Goal: Transaction & Acquisition: Purchase product/service

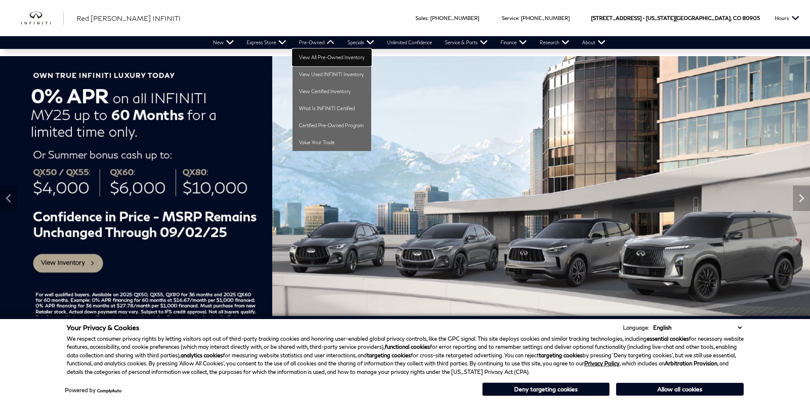
click at [325, 55] on link "View All Pre-Owned Inventory" at bounding box center [331, 57] width 79 height 17
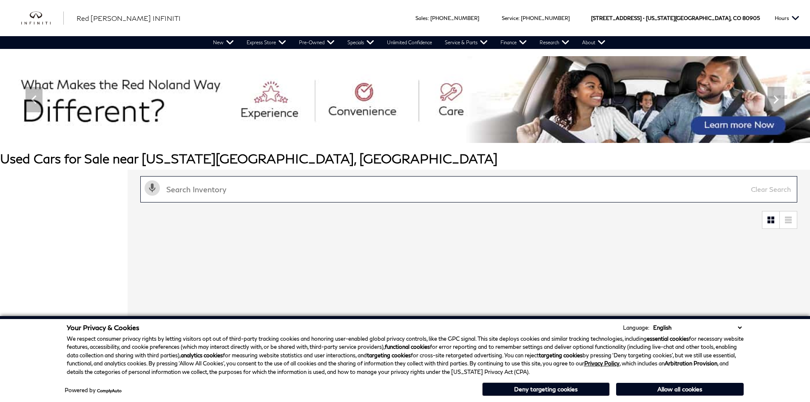
click at [186, 182] on input "text" at bounding box center [468, 189] width 657 height 26
type input "kia"
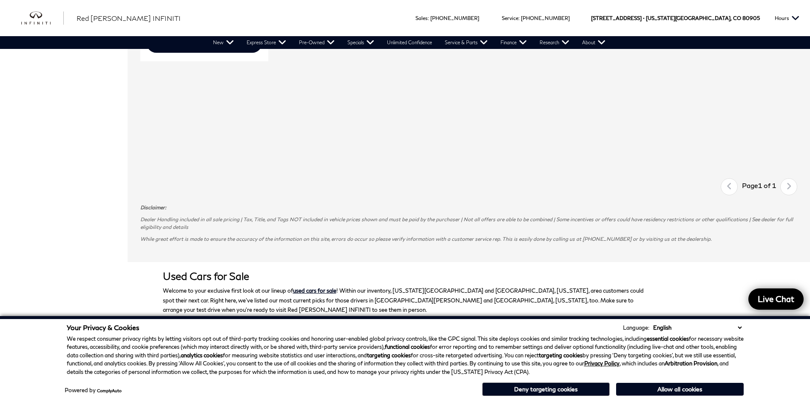
scroll to position [496, 0]
click at [700, 390] on button "Allow all cookies" at bounding box center [680, 389] width 128 height 13
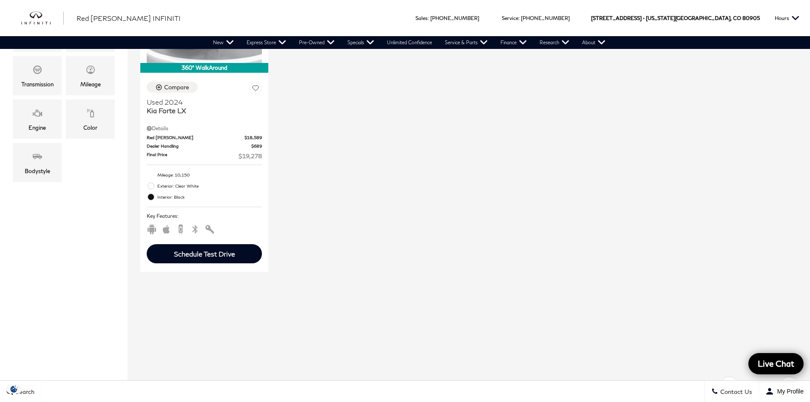
scroll to position [198, 0]
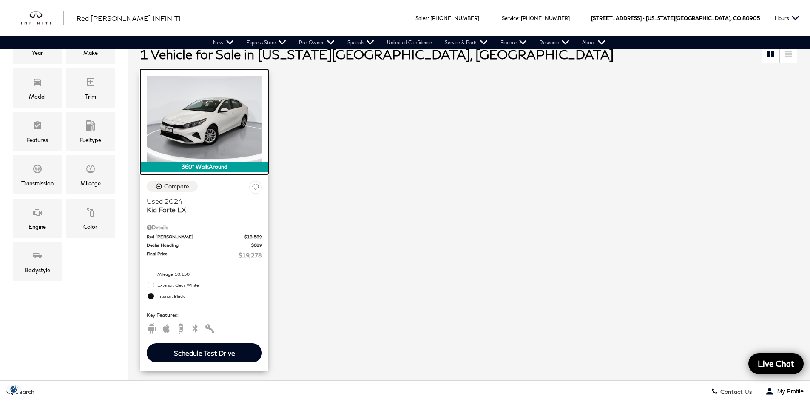
click at [207, 103] on img at bounding box center [204, 119] width 115 height 86
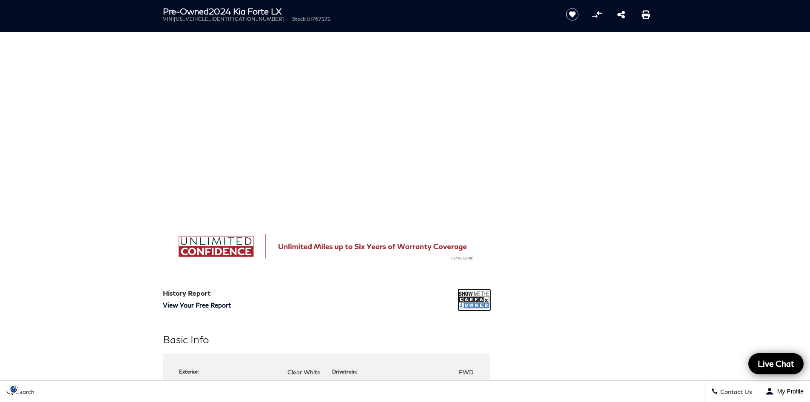
click at [459, 309] on img at bounding box center [474, 299] width 32 height 21
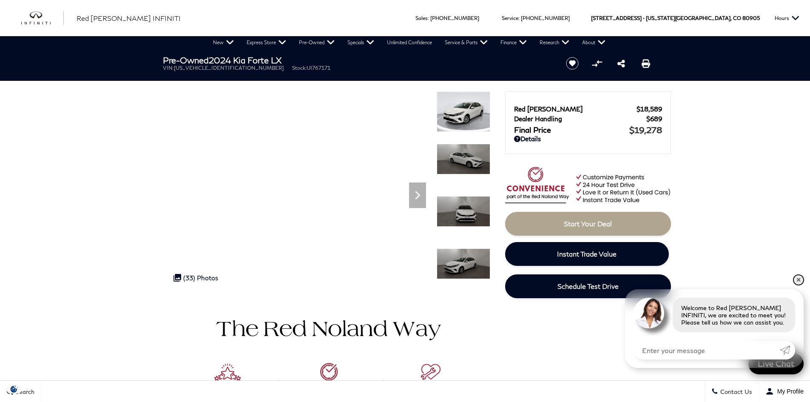
click at [797, 280] on link "✕" at bounding box center [798, 280] width 10 height 10
